Goal: Book appointment/travel/reservation

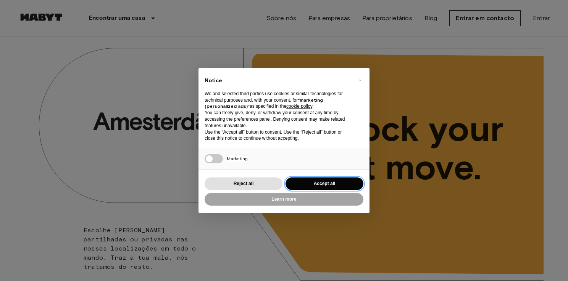
click at [331, 183] on button "Accept all" at bounding box center [324, 184] width 78 height 13
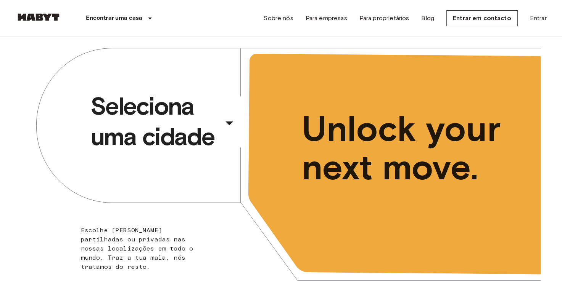
click at [224, 122] on div "​" at bounding box center [239, 130] width 79 height 16
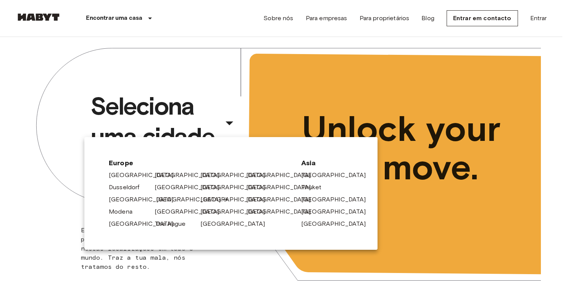
click at [160, 201] on link "[GEOGRAPHIC_DATA]" at bounding box center [192, 199] width 72 height 9
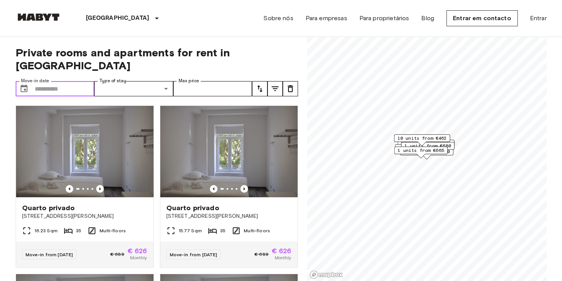
click at [61, 81] on input "Move-in date" at bounding box center [65, 88] width 60 height 15
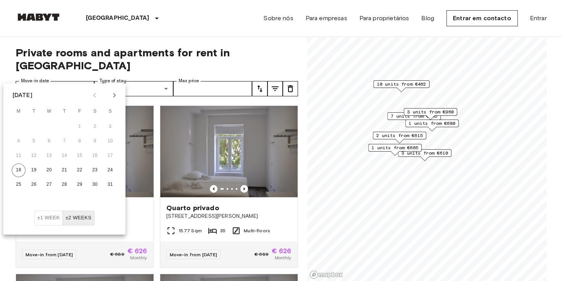
click at [111, 91] on icon "Next month" at bounding box center [114, 95] width 9 height 9
click at [80, 127] on button "5" at bounding box center [80, 127] width 14 height 14
type input "**********"
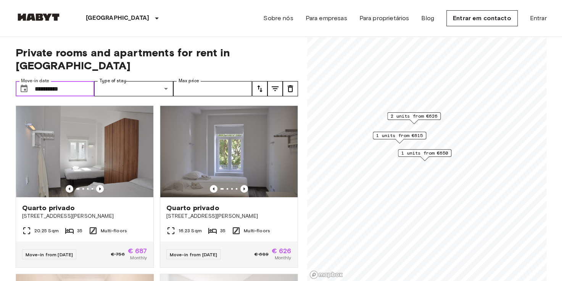
click at [69, 81] on input "**********" at bounding box center [65, 88] width 60 height 15
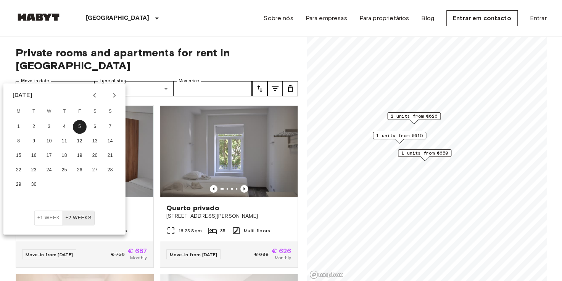
click at [185, 20] on div "[GEOGRAPHIC_DATA] [GEOGRAPHIC_DATA] Amsterdã [GEOGRAPHIC_DATA] [GEOGRAPHIC_DATA…" at bounding box center [281, 18] width 531 height 37
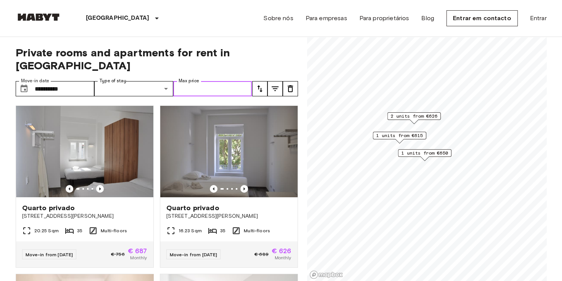
click at [204, 81] on input "Max price" at bounding box center [212, 88] width 79 height 15
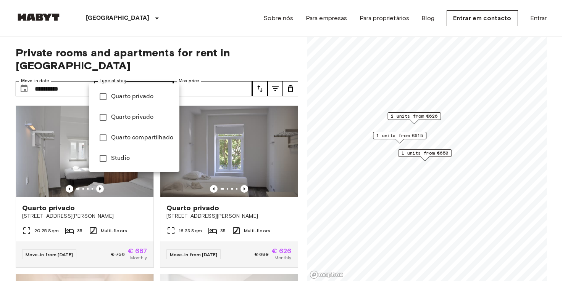
click at [139, 117] on span "Quarto privado" at bounding box center [142, 117] width 62 height 9
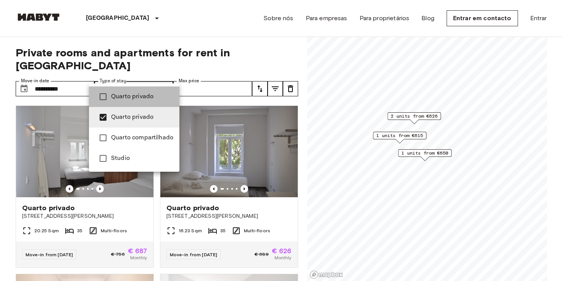
click at [140, 99] on span "Quarto privado" at bounding box center [142, 96] width 62 height 9
type input "**********"
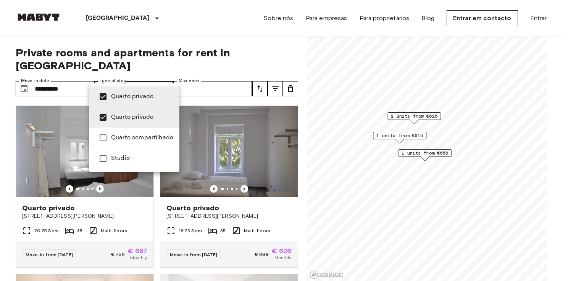
click at [218, 33] on div at bounding box center [284, 140] width 568 height 281
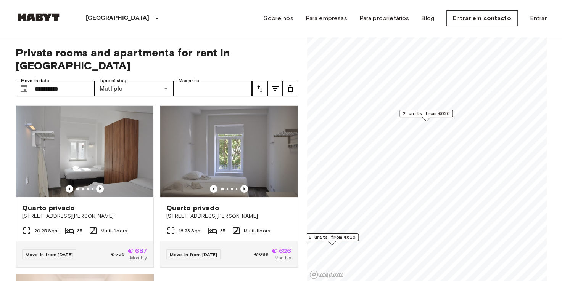
click at [430, 116] on span "2 units from €626" at bounding box center [426, 113] width 47 height 7
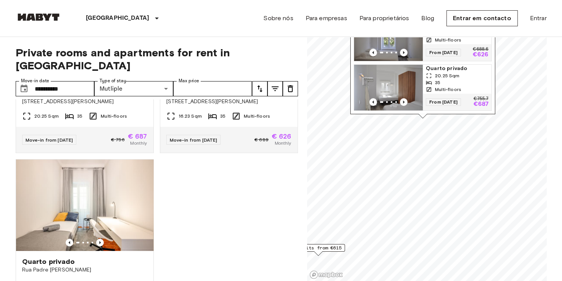
scroll to position [170, 0]
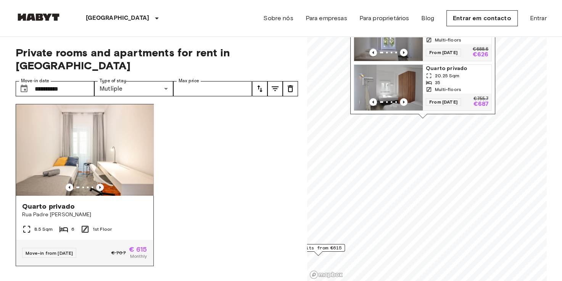
click at [98, 184] on icon "Previous image" at bounding box center [100, 188] width 8 height 8
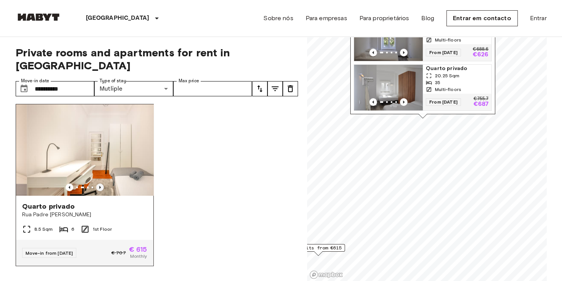
click at [98, 184] on icon "Previous image" at bounding box center [100, 188] width 8 height 8
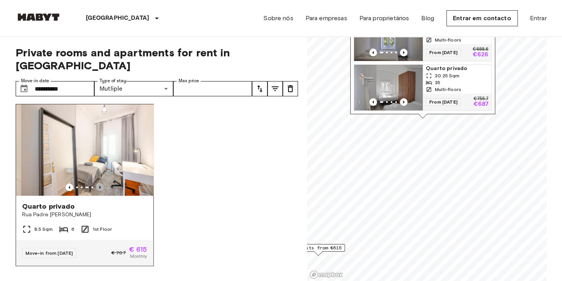
click at [98, 184] on icon "Previous image" at bounding box center [100, 188] width 8 height 8
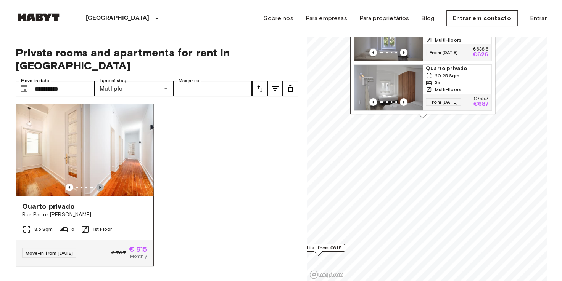
click at [98, 184] on icon "Previous image" at bounding box center [100, 188] width 8 height 8
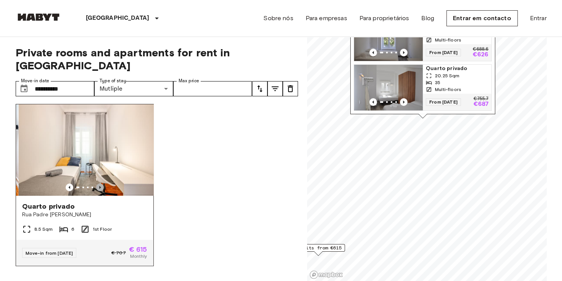
click at [98, 184] on icon "Previous image" at bounding box center [100, 188] width 8 height 8
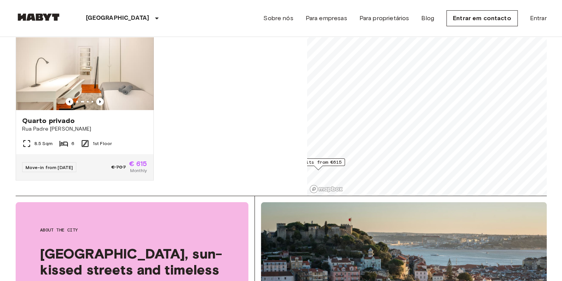
scroll to position [0, 0]
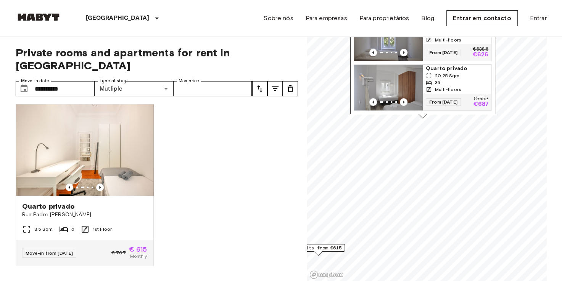
click at [43, 17] on img at bounding box center [39, 17] width 46 height 8
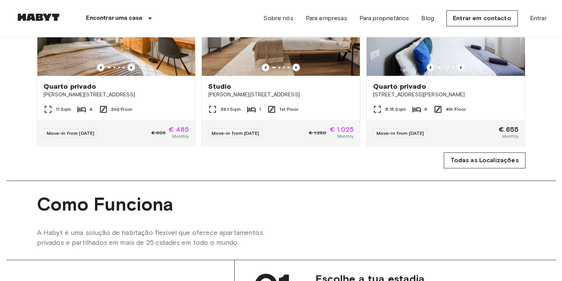
scroll to position [572, 0]
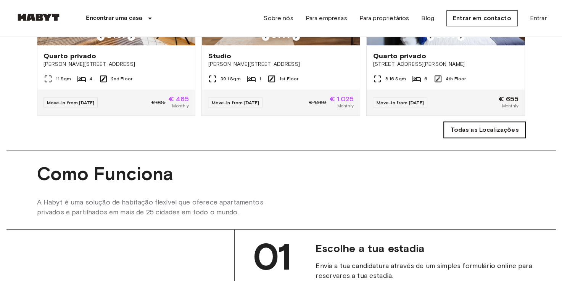
click at [517, 138] on link "Todas as Localizações" at bounding box center [484, 130] width 81 height 16
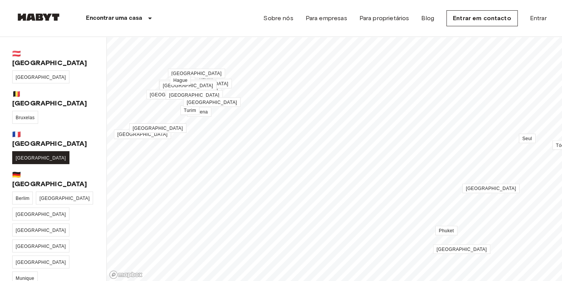
click at [22, 156] on span "[GEOGRAPHIC_DATA]" at bounding box center [41, 158] width 50 height 5
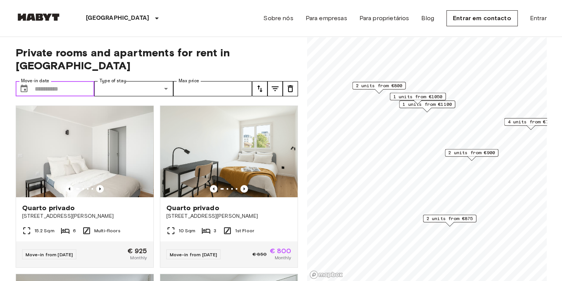
click at [62, 81] on input "Move-in date" at bounding box center [65, 88] width 60 height 15
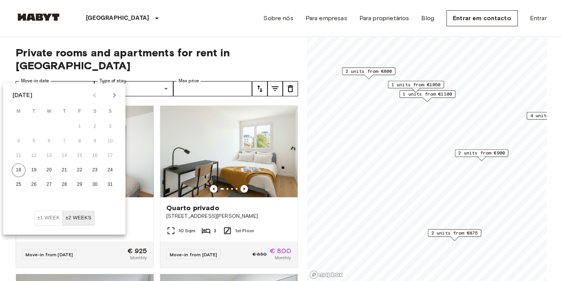
click at [116, 97] on icon "Next month" at bounding box center [114, 95] width 9 height 9
click at [79, 128] on button "5" at bounding box center [80, 127] width 14 height 14
type input "**********"
